Goal: Check status: Check status

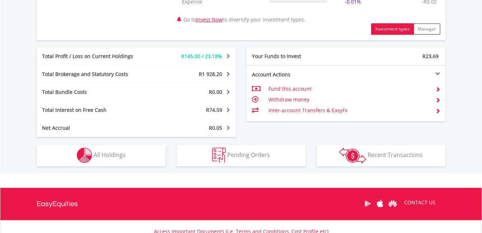
scroll to position [359, 0]
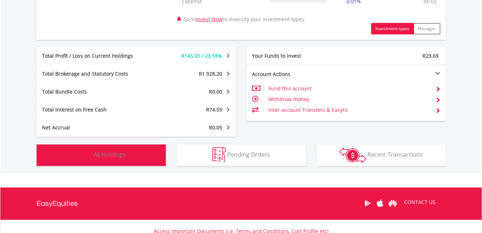
click at [81, 152] on img "button" at bounding box center [84, 154] width 15 height 15
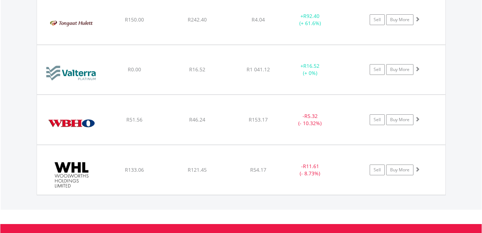
scroll to position [869, 0]
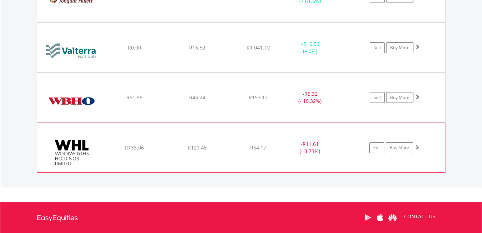
click at [416, 147] on span at bounding box center [416, 147] width 5 height 5
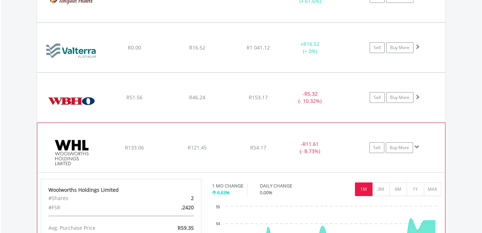
click at [416, 147] on span at bounding box center [416, 147] width 5 height 5
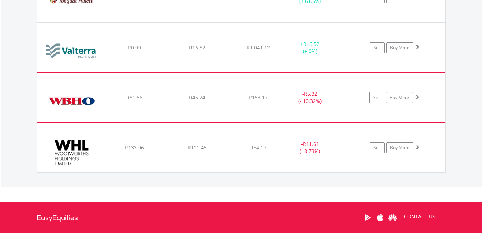
click at [417, 96] on span at bounding box center [416, 96] width 5 height 5
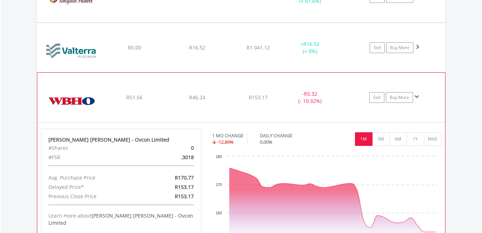
click at [416, 97] on span at bounding box center [416, 96] width 5 height 5
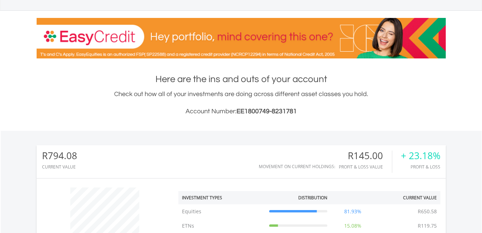
scroll to position [0, 0]
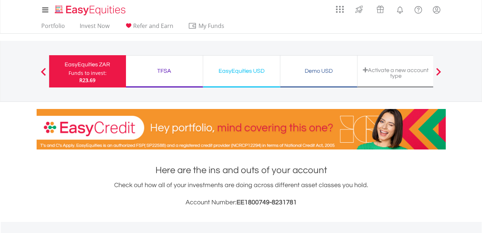
click at [312, 72] on div "Demo USD" at bounding box center [319, 71] width 68 height 10
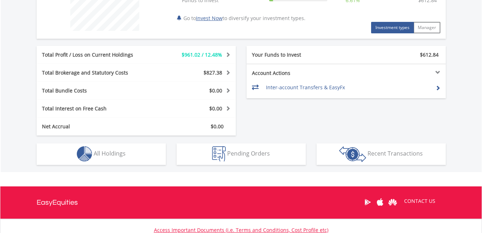
scroll to position [323, 0]
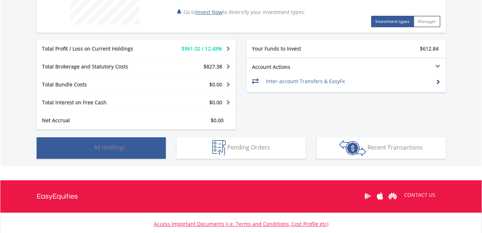
click at [81, 146] on img "button" at bounding box center [84, 147] width 15 height 15
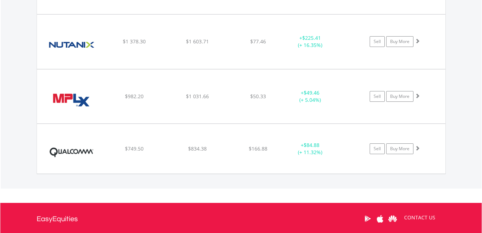
scroll to position [755, 0]
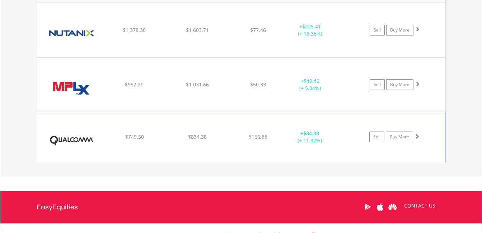
click at [416, 136] on span at bounding box center [416, 136] width 5 height 5
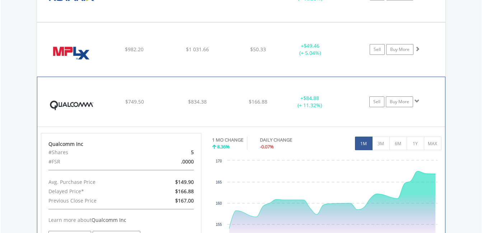
scroll to position [826, 0]
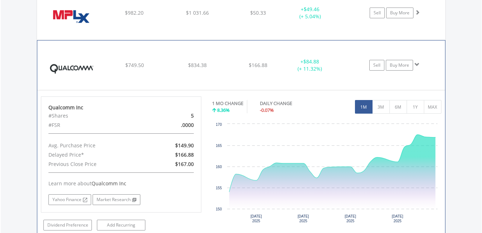
click at [415, 62] on span at bounding box center [416, 64] width 5 height 5
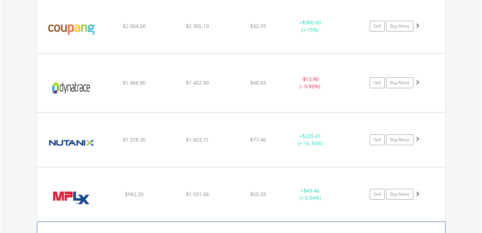
scroll to position [637, 0]
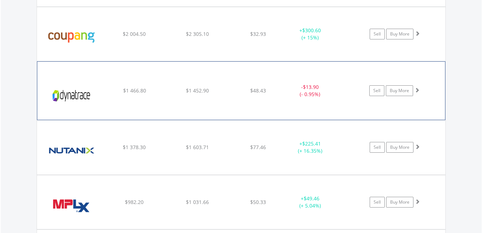
click at [418, 91] on span at bounding box center [416, 90] width 5 height 5
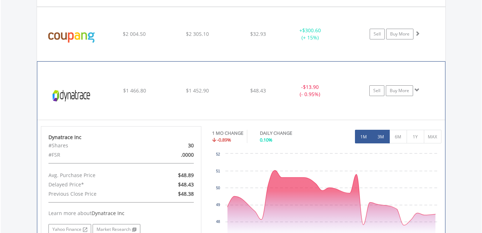
click at [378, 139] on button "3M" at bounding box center [381, 137] width 18 height 14
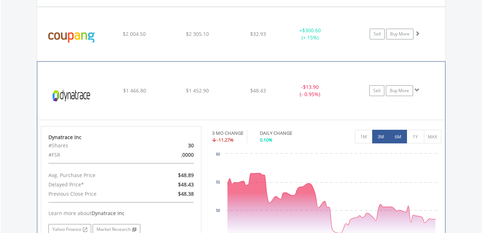
click at [396, 137] on button "6M" at bounding box center [398, 137] width 18 height 14
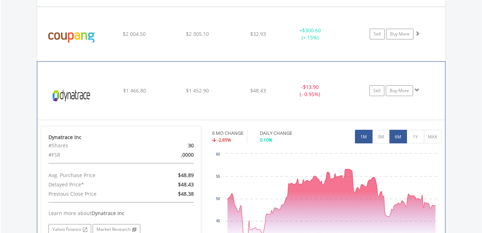
click at [363, 135] on button "1M" at bounding box center [364, 137] width 18 height 14
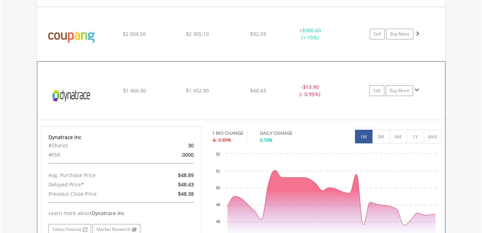
click at [417, 89] on span at bounding box center [416, 90] width 5 height 5
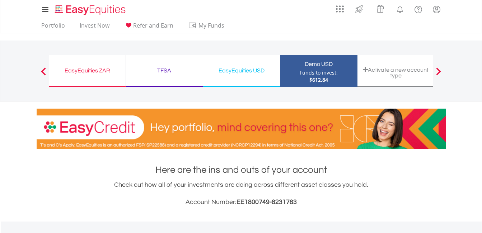
scroll to position [0, 0]
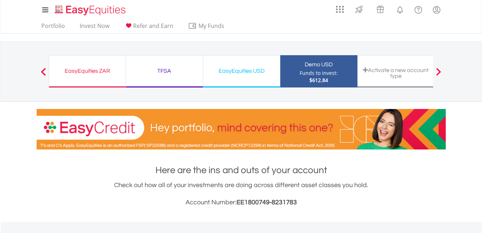
click at [99, 74] on div "EasyEquities ZAR" at bounding box center [87, 71] width 68 height 10
